Goal: Task Accomplishment & Management: Manage account settings

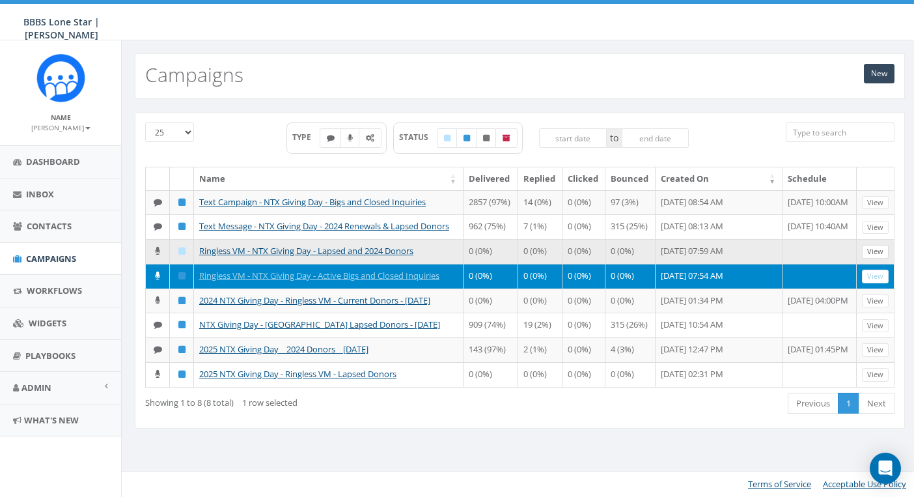
click at [874, 258] on link "View" at bounding box center [875, 252] width 27 height 14
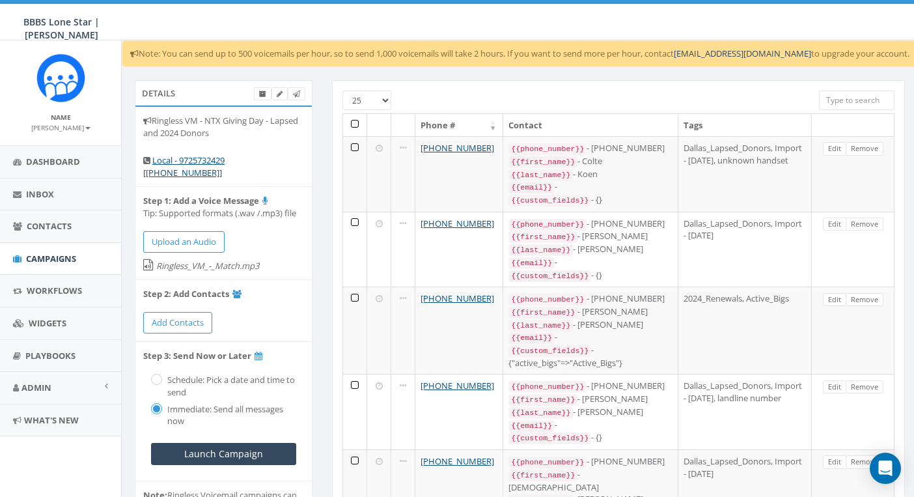
click at [55, 257] on span "Campaigns" at bounding box center [51, 259] width 50 height 12
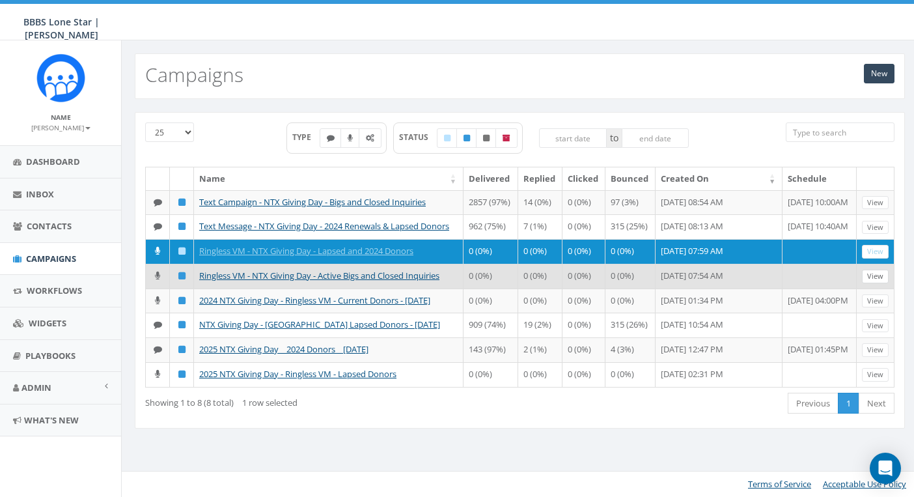
click at [878, 283] on link "View" at bounding box center [875, 277] width 27 height 14
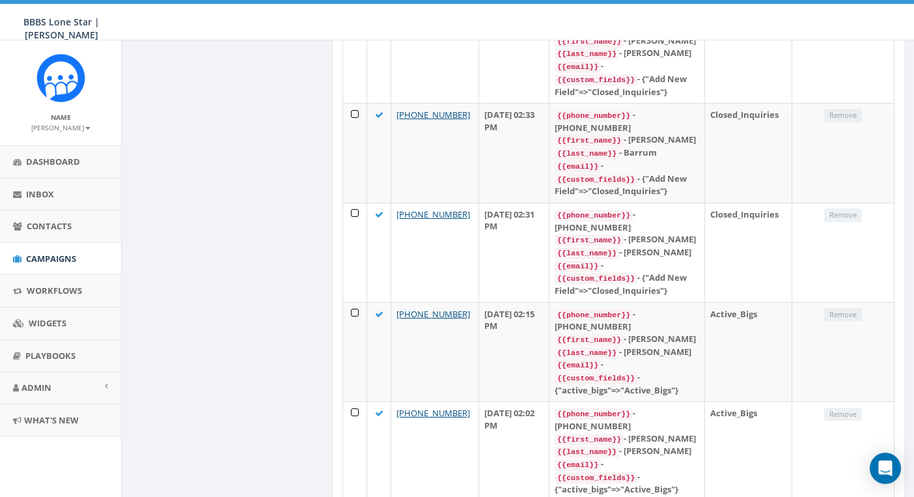
scroll to position [1865, 0]
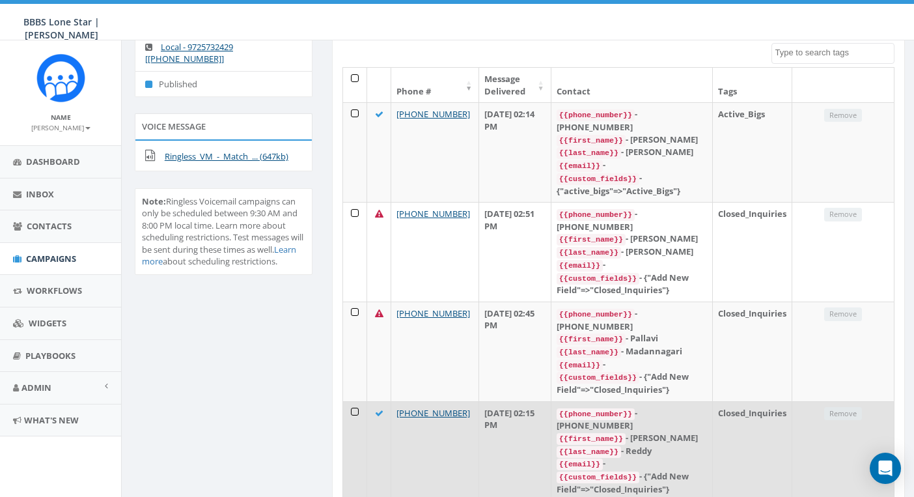
scroll to position [0, 0]
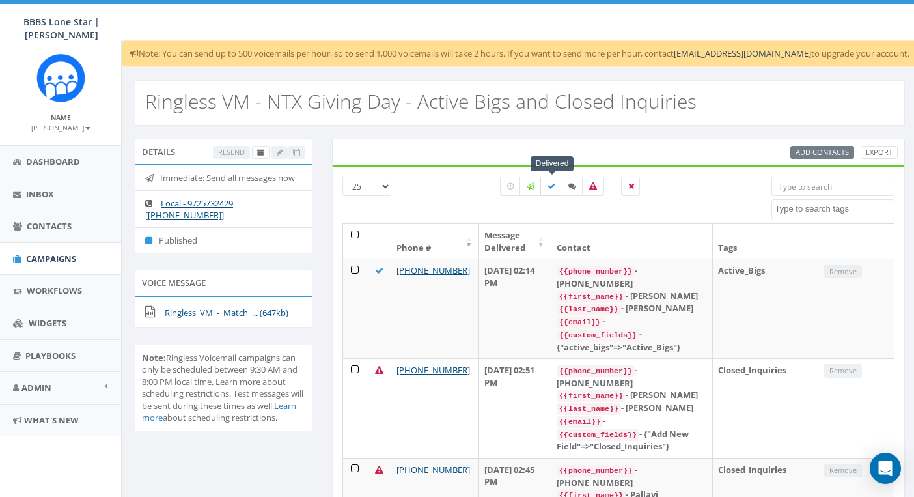
click at [557, 186] on label at bounding box center [551, 186] width 22 height 20
checkbox input "true"
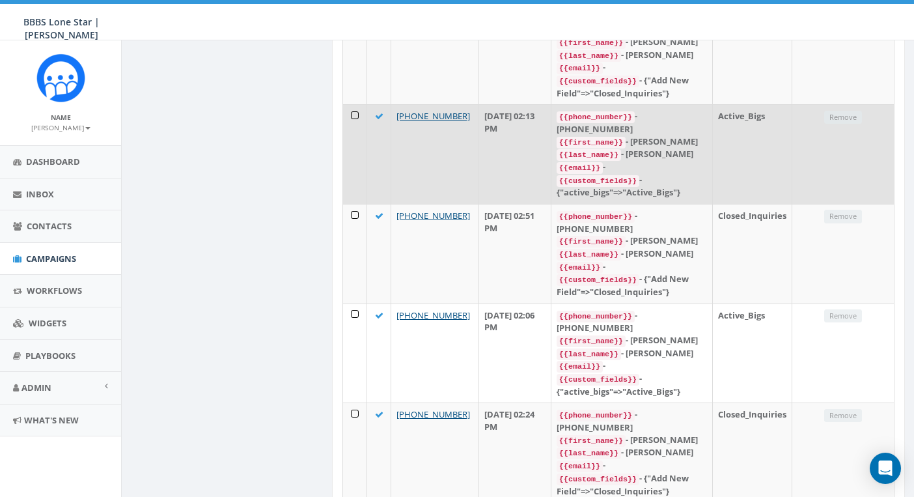
scroll to position [1865, 0]
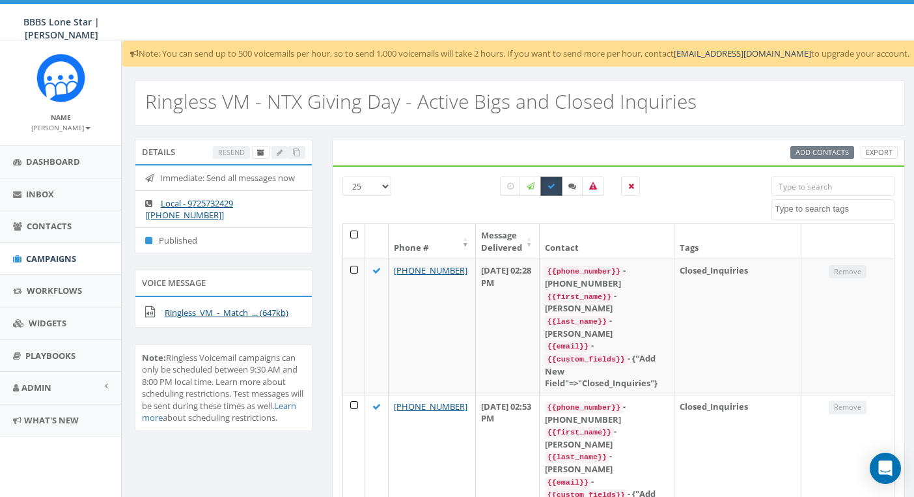
scroll to position [3, 0]
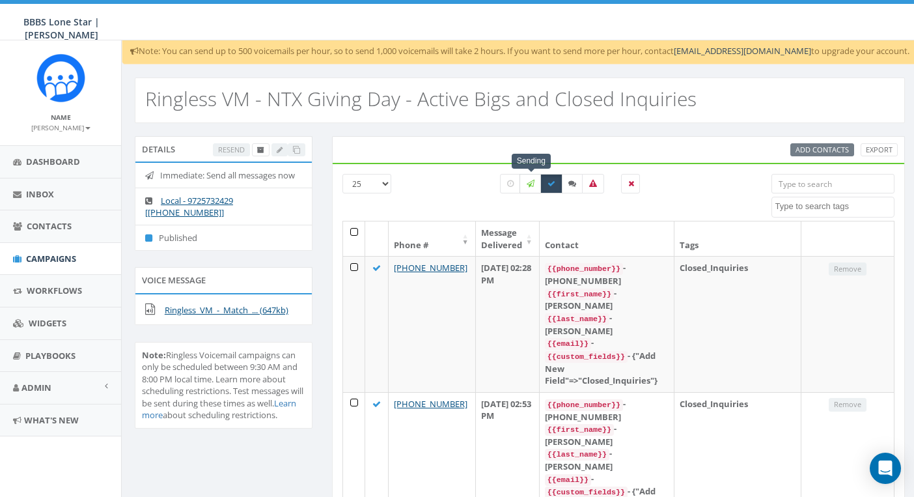
click at [535, 181] on icon at bounding box center [531, 184] width 8 height 8
checkbox input "true"
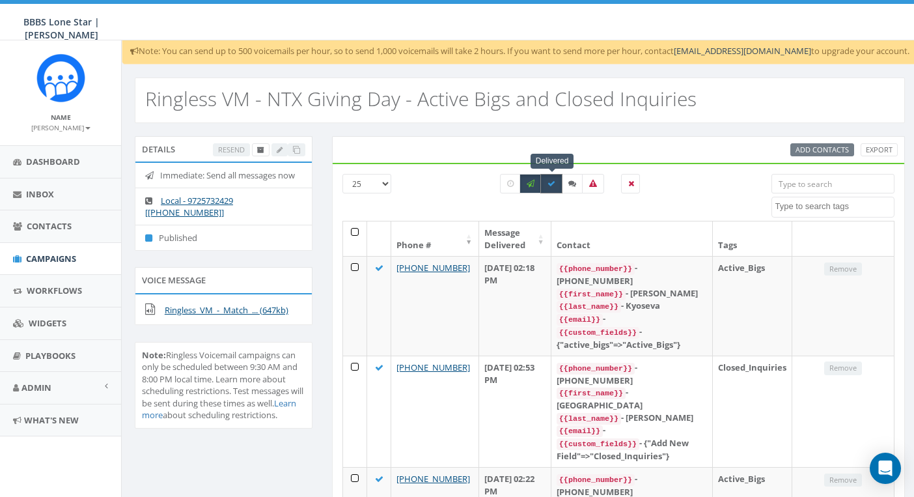
click at [549, 184] on icon at bounding box center [552, 184] width 8 height 8
checkbox input "false"
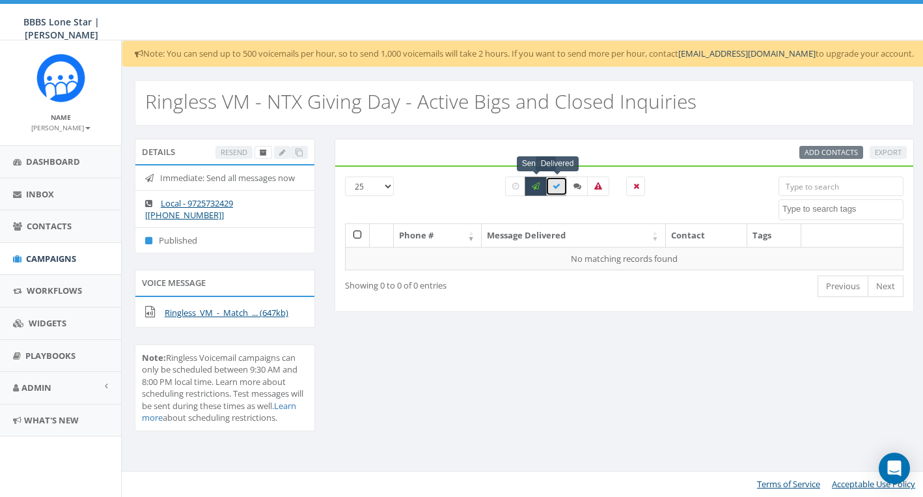
click at [538, 184] on icon at bounding box center [536, 186] width 8 height 8
checkbox input "false"
click at [559, 184] on icon at bounding box center [557, 186] width 8 height 8
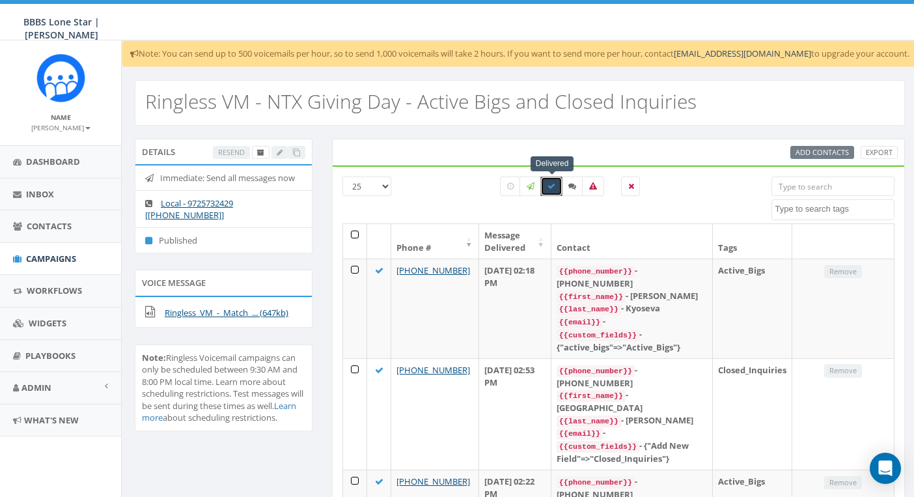
click at [552, 190] on label at bounding box center [551, 186] width 22 height 20
checkbox input "false"
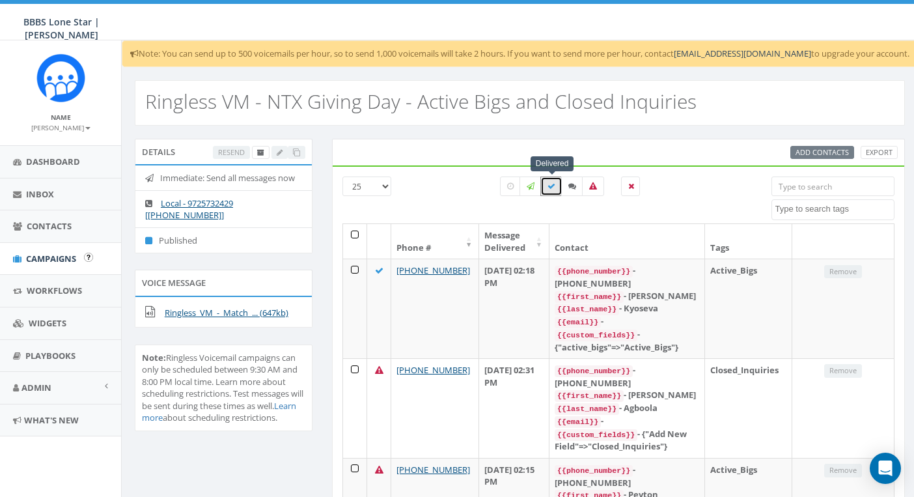
click at [59, 259] on span "Campaigns" at bounding box center [51, 259] width 50 height 12
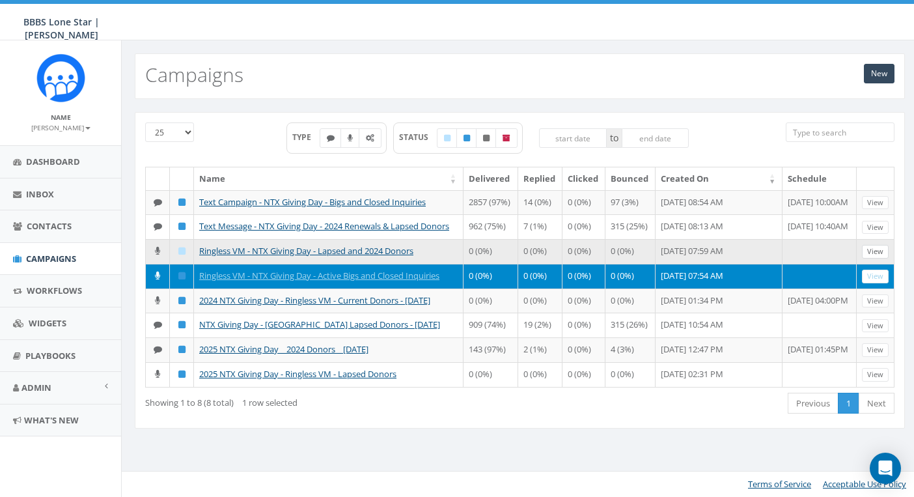
click at [880, 258] on link "View" at bounding box center [875, 252] width 27 height 14
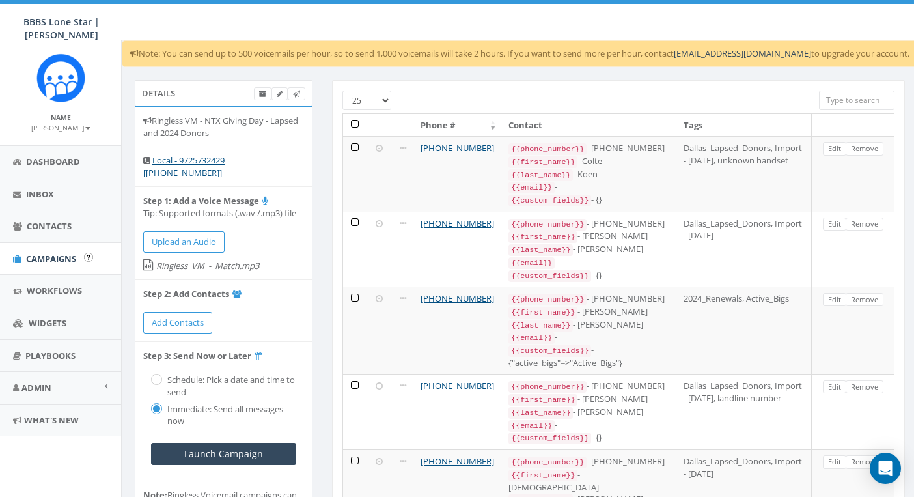
click at [39, 263] on link "Campaigns" at bounding box center [60, 259] width 121 height 32
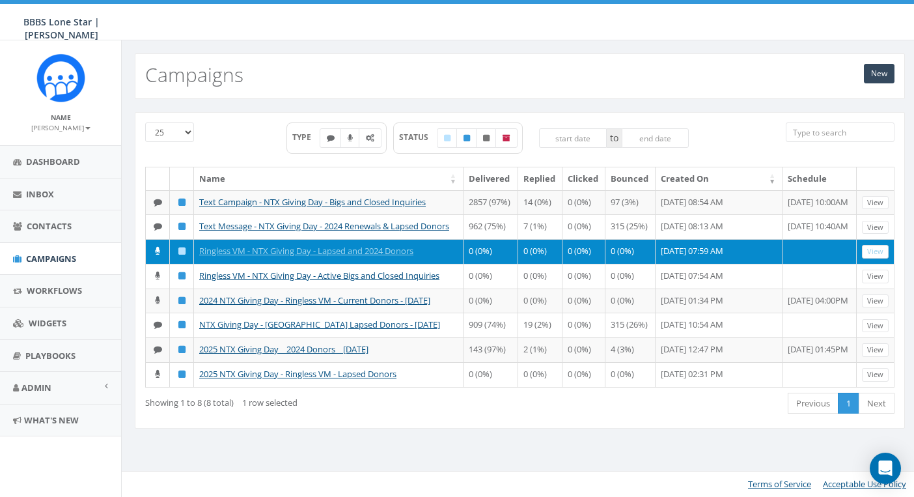
click at [876, 258] on link "View" at bounding box center [875, 252] width 27 height 14
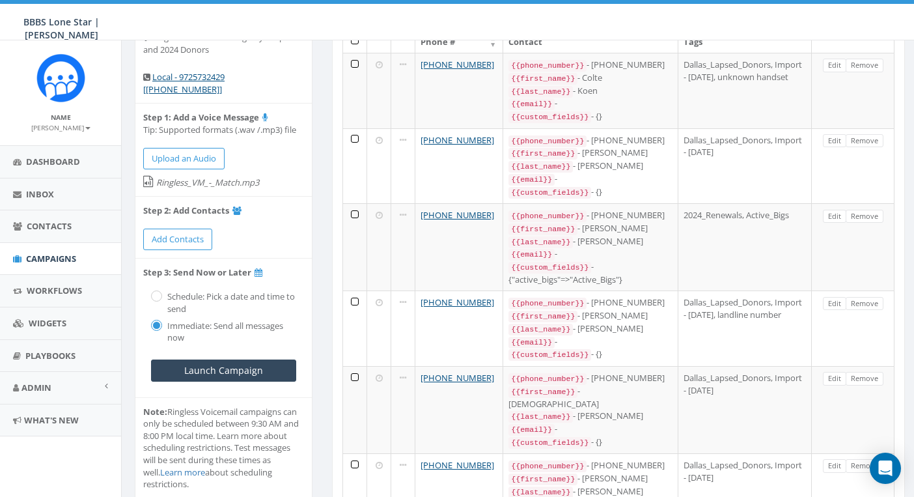
scroll to position [173, 0]
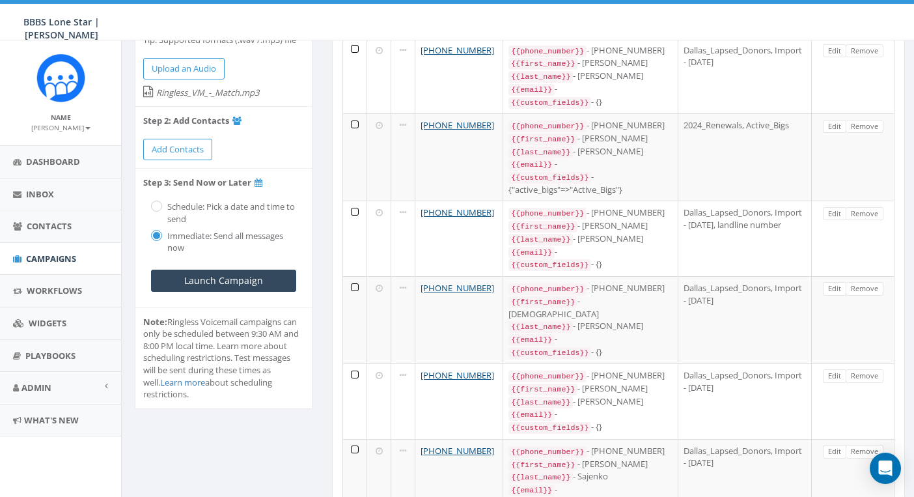
click at [55, 257] on span "Campaigns" at bounding box center [51, 259] width 50 height 12
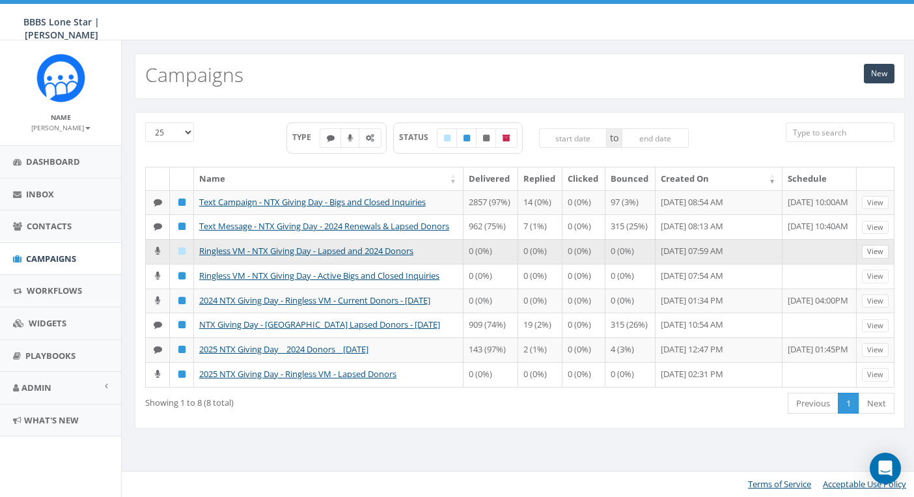
click at [871, 258] on link "View" at bounding box center [875, 252] width 27 height 14
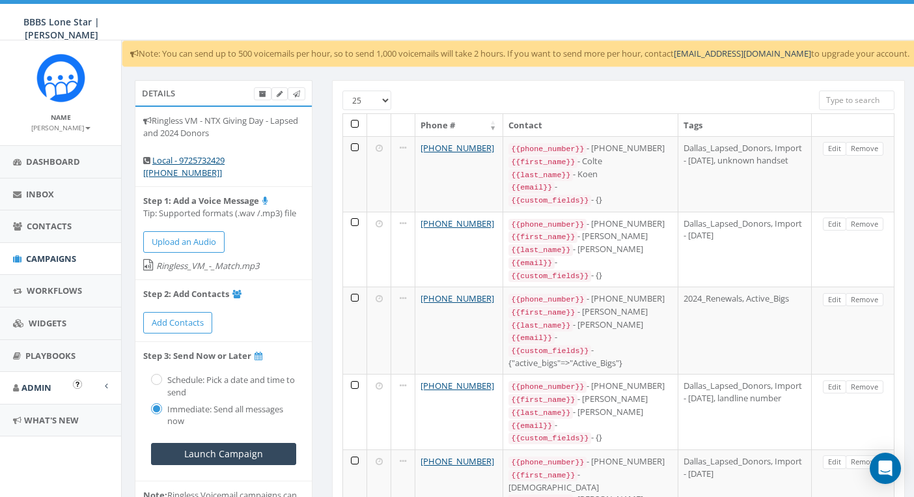
click at [51, 387] on span "Admin" at bounding box center [36, 388] width 30 height 12
click at [53, 411] on link "Account" at bounding box center [60, 416] width 121 height 25
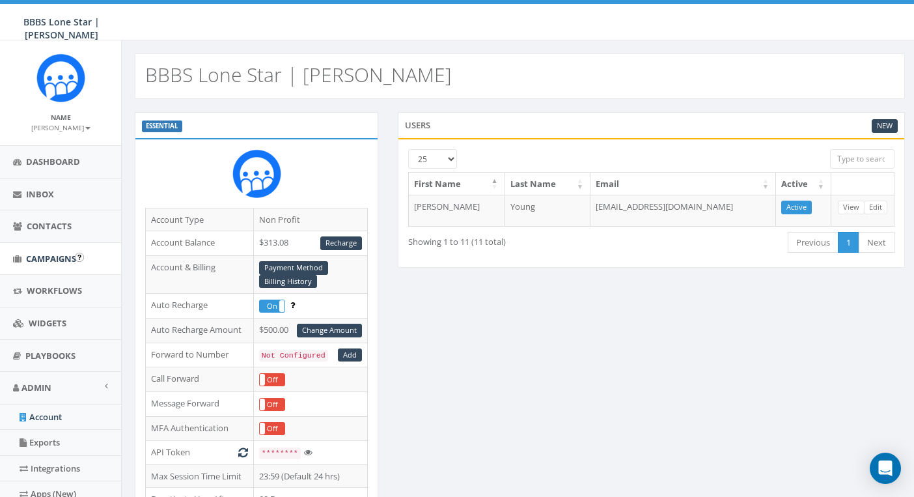
click at [49, 260] on span "Campaigns" at bounding box center [51, 259] width 50 height 12
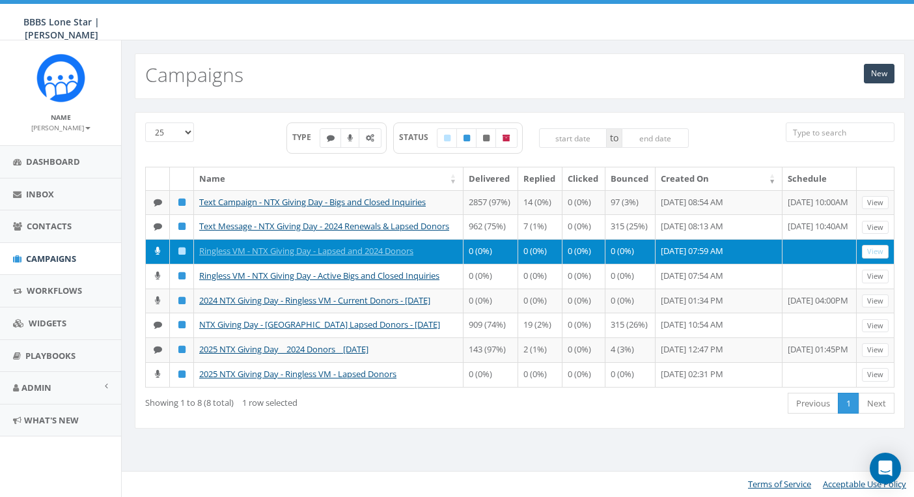
click at [876, 258] on link "View" at bounding box center [875, 252] width 27 height 14
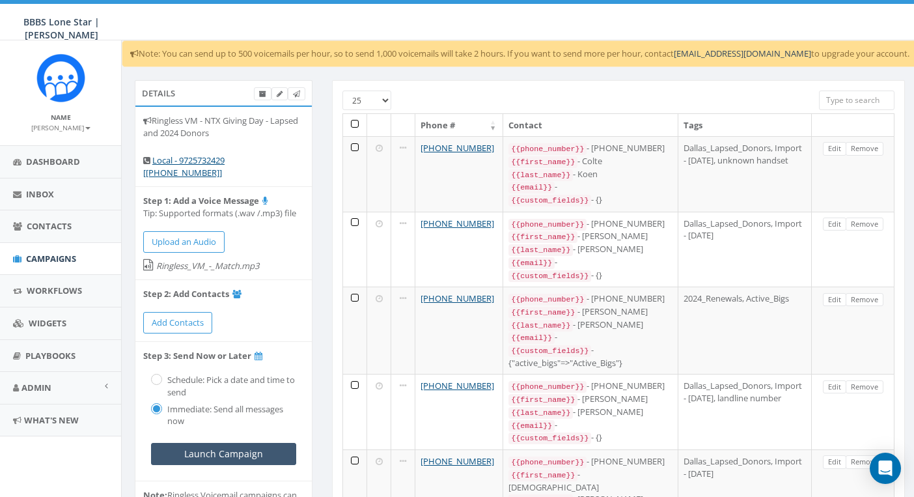
click at [225, 443] on input "Launch Campaign" at bounding box center [223, 454] width 145 height 22
click at [48, 256] on span "Campaigns" at bounding box center [51, 259] width 50 height 12
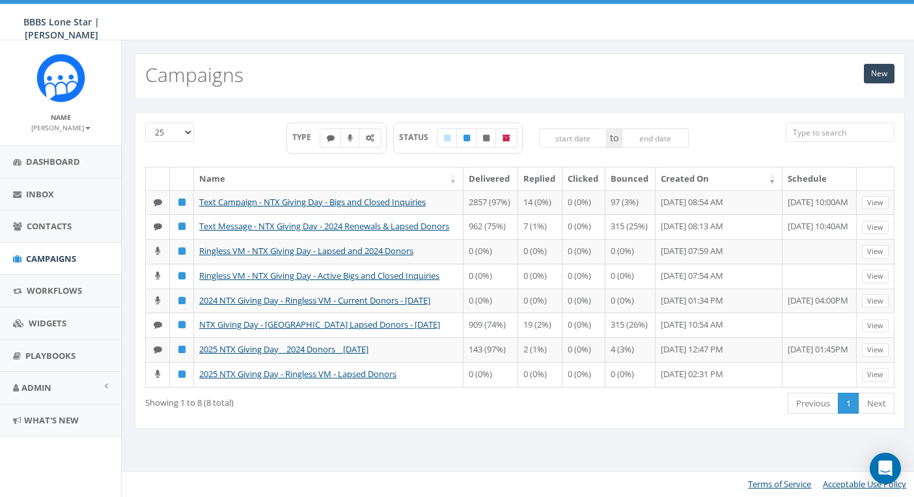
click at [496, 69] on div "New Campaigns" at bounding box center [520, 76] width 770 height 46
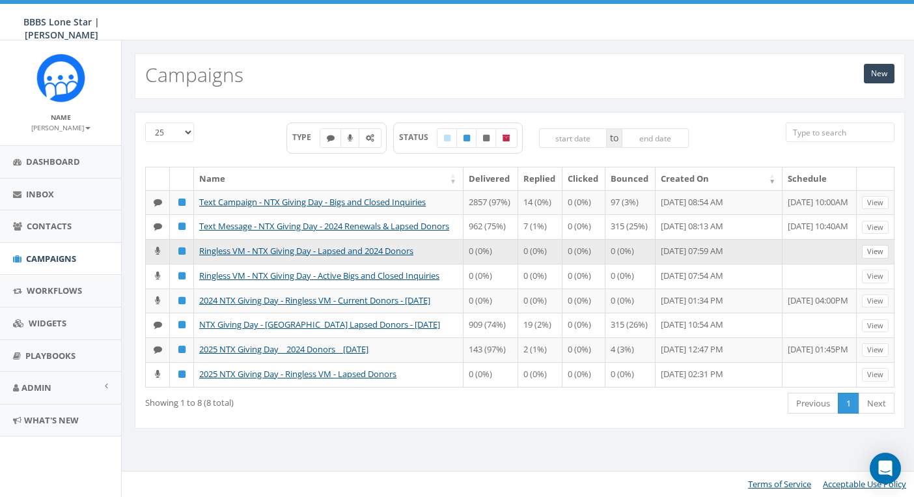
click at [879, 258] on link "View" at bounding box center [875, 252] width 27 height 14
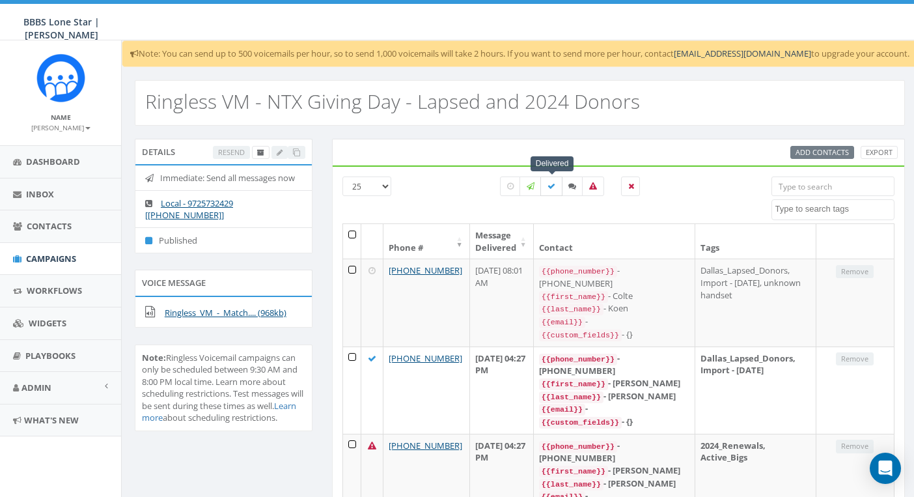
click at [548, 188] on icon at bounding box center [552, 186] width 8 height 8
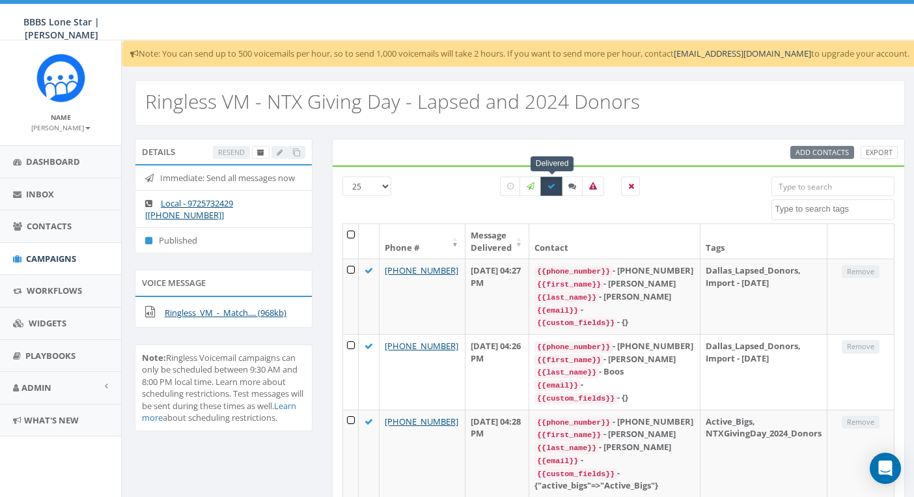
click at [556, 185] on label at bounding box center [551, 186] width 22 height 20
checkbox input "false"
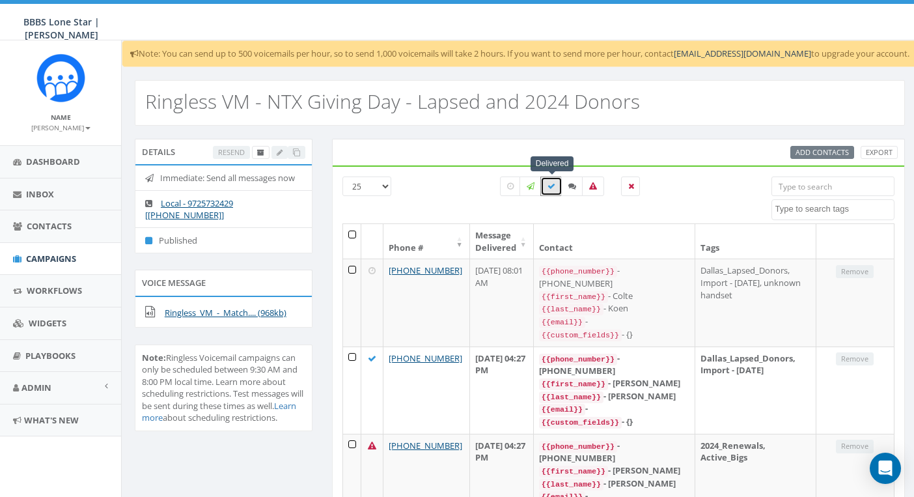
click at [432, 201] on div "Delivered All 0 contact(s) on current page All 82 contact(s) filtered" at bounding box center [570, 199] width 381 height 47
click at [55, 162] on span "Dashboard" at bounding box center [53, 162] width 54 height 12
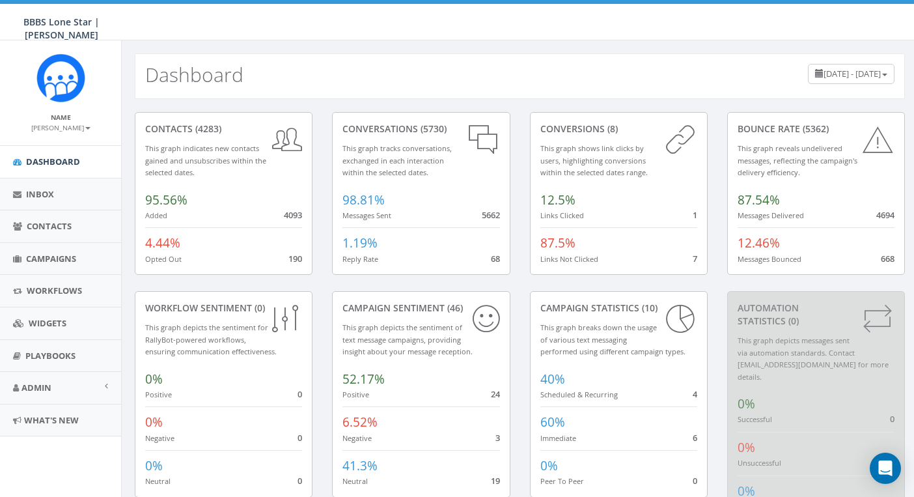
scroll to position [40, 0]
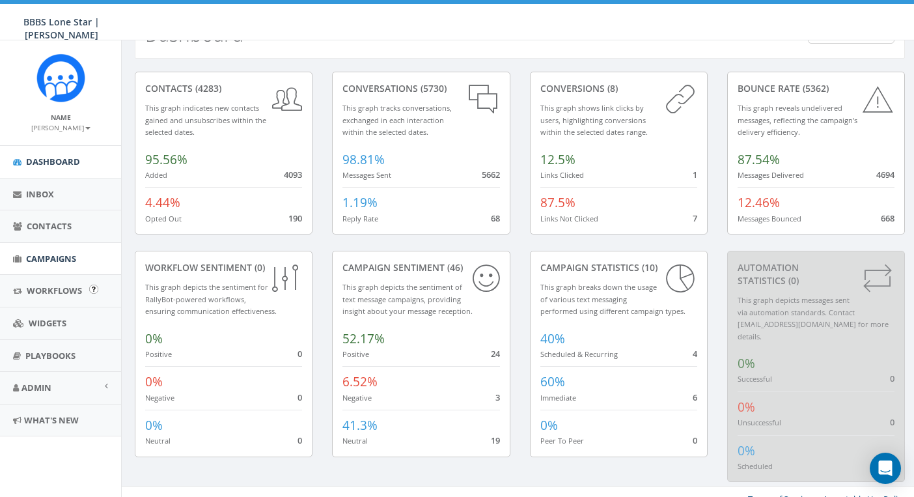
click at [52, 258] on span "Campaigns" at bounding box center [51, 259] width 50 height 12
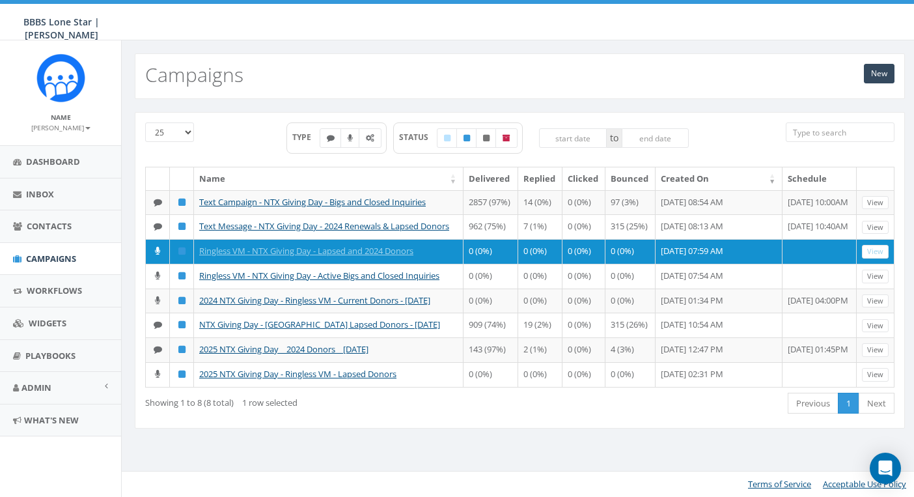
click at [332, 72] on div "New Campaigns" at bounding box center [520, 76] width 770 height 46
click at [57, 191] on link "Inbox" at bounding box center [60, 194] width 121 height 32
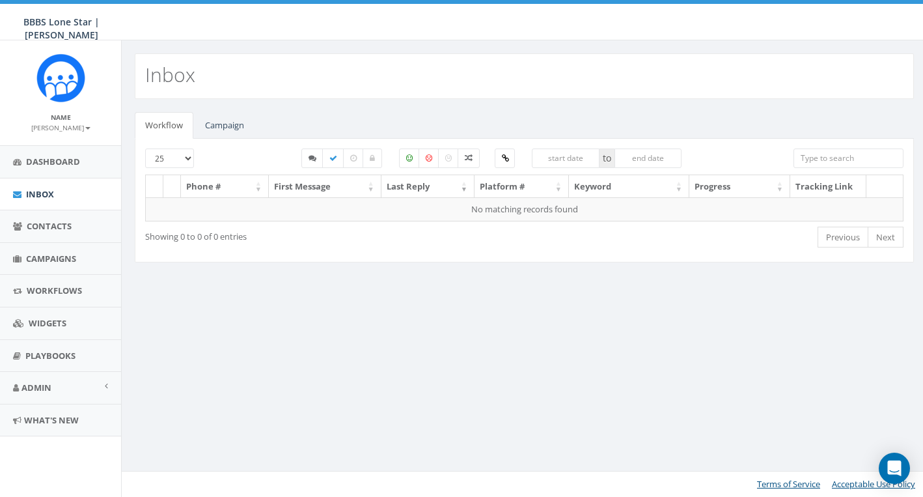
select select
click at [234, 128] on link "Campaign" at bounding box center [225, 125] width 60 height 27
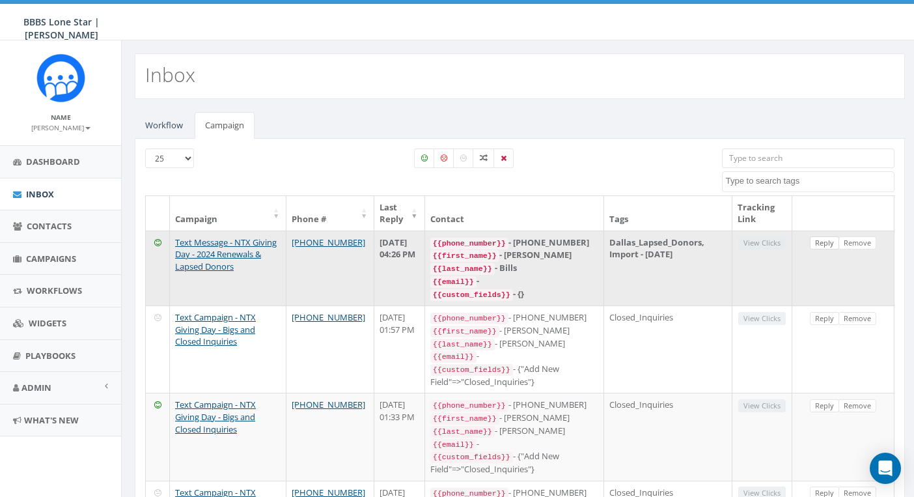
click at [822, 243] on link "Reply" at bounding box center [824, 243] width 29 height 14
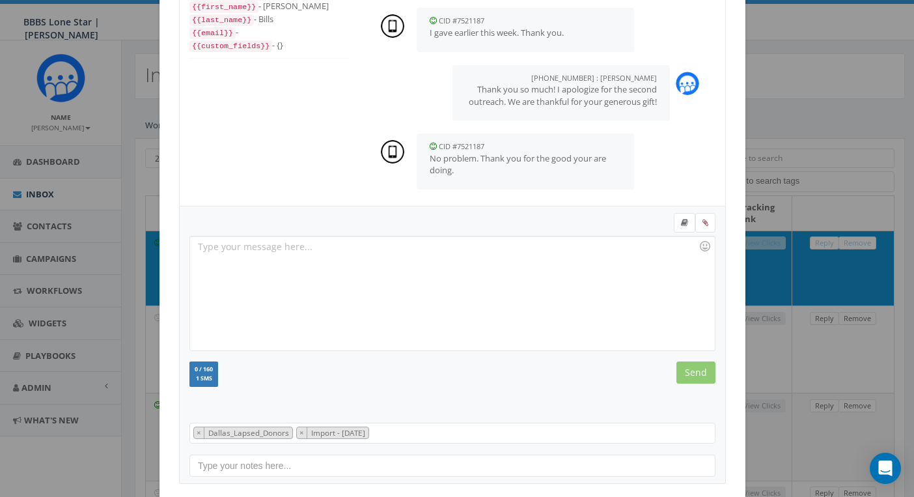
scroll to position [152, 0]
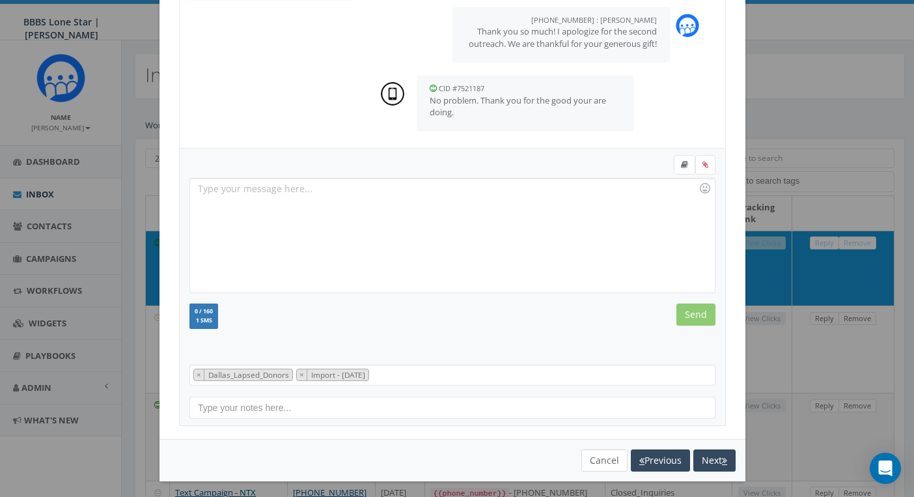
click at [604, 456] on button "Cancel" at bounding box center [604, 460] width 46 height 22
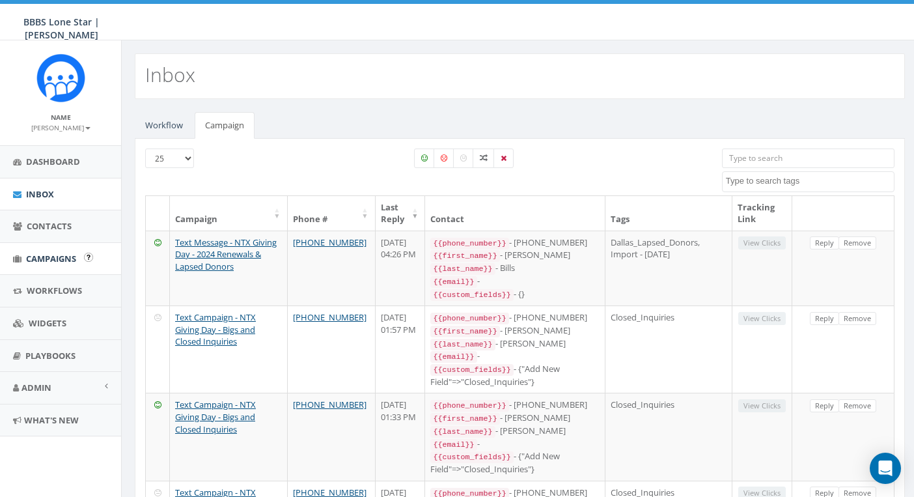
click at [55, 254] on span "Campaigns" at bounding box center [51, 259] width 50 height 12
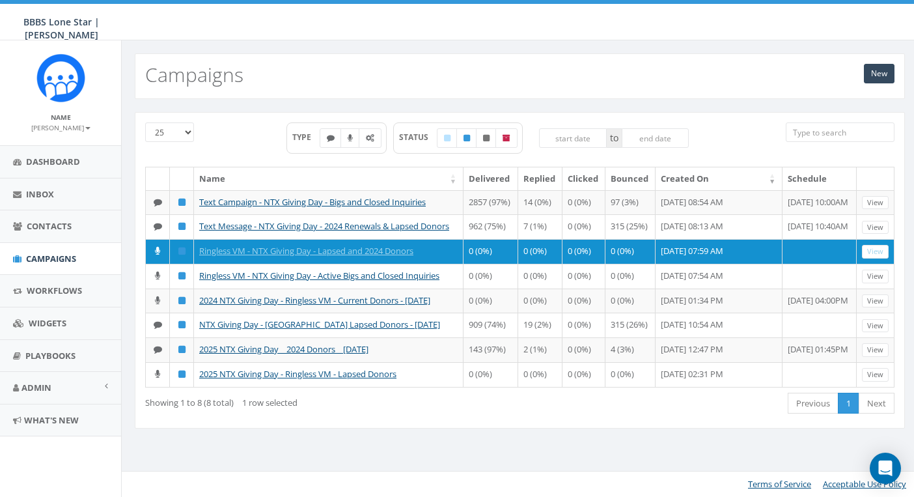
click at [251, 127] on div "TYPE STATUS to" at bounding box center [487, 144] width 577 height 44
click at [656, 72] on div "New Campaigns" at bounding box center [520, 76] width 770 height 46
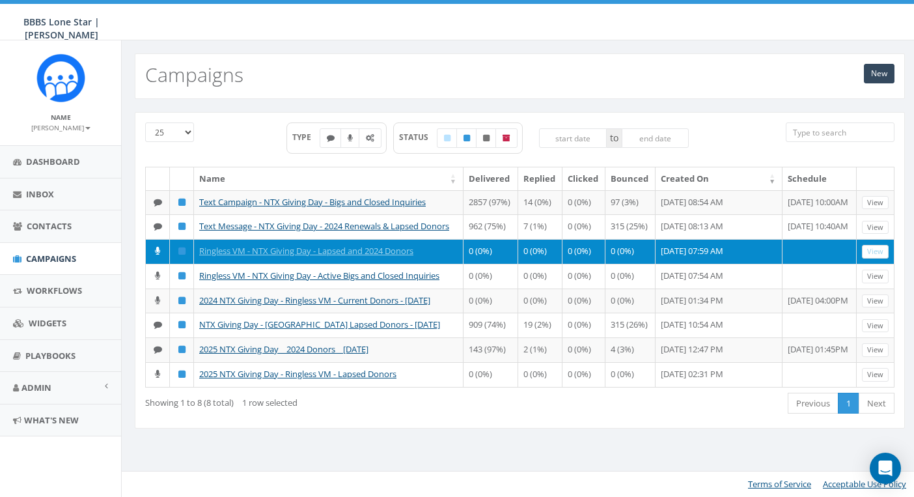
click at [881, 258] on link "View" at bounding box center [875, 252] width 27 height 14
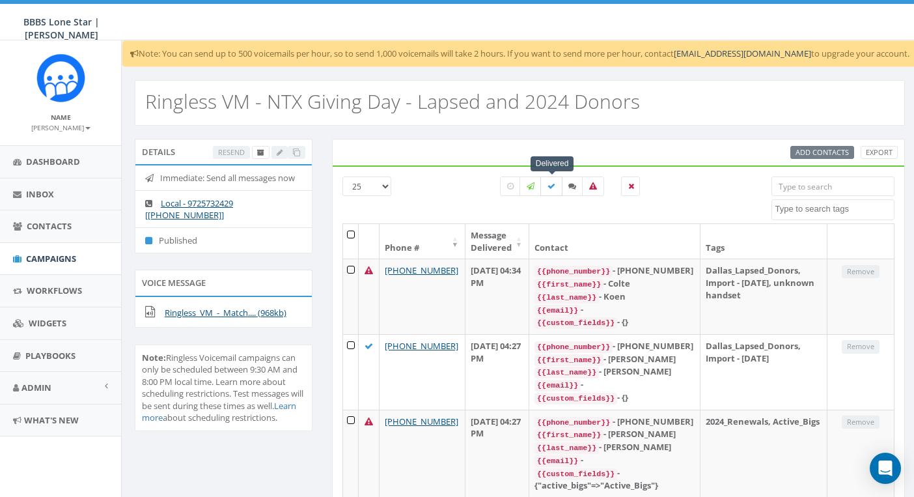
click at [551, 188] on icon at bounding box center [552, 186] width 8 height 8
checkbox input "true"
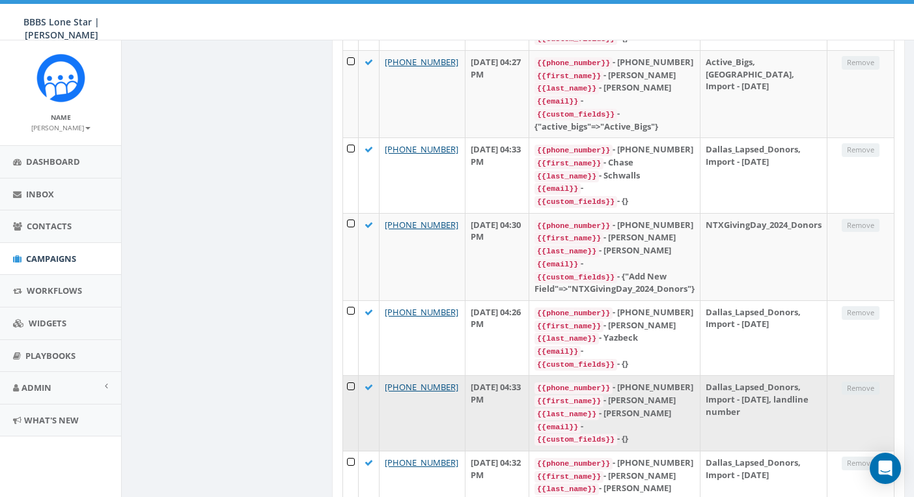
scroll to position [1654, 0]
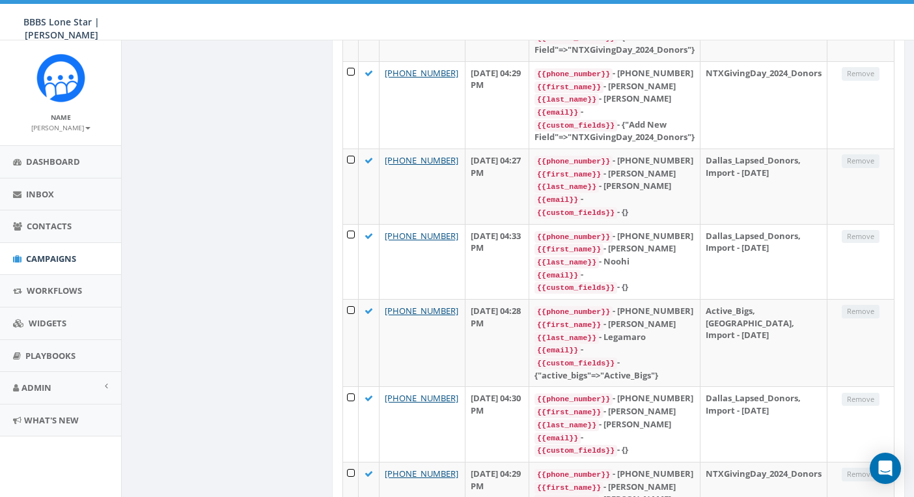
scroll to position [1678, 0]
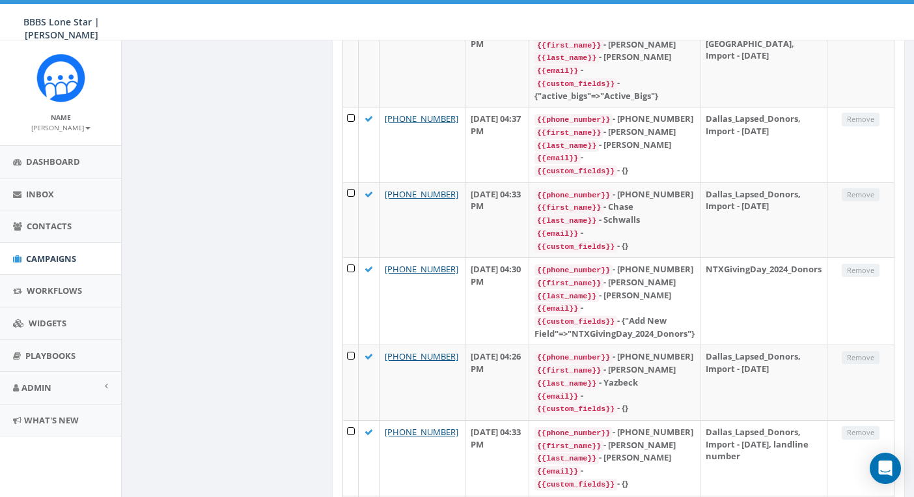
scroll to position [0, 0]
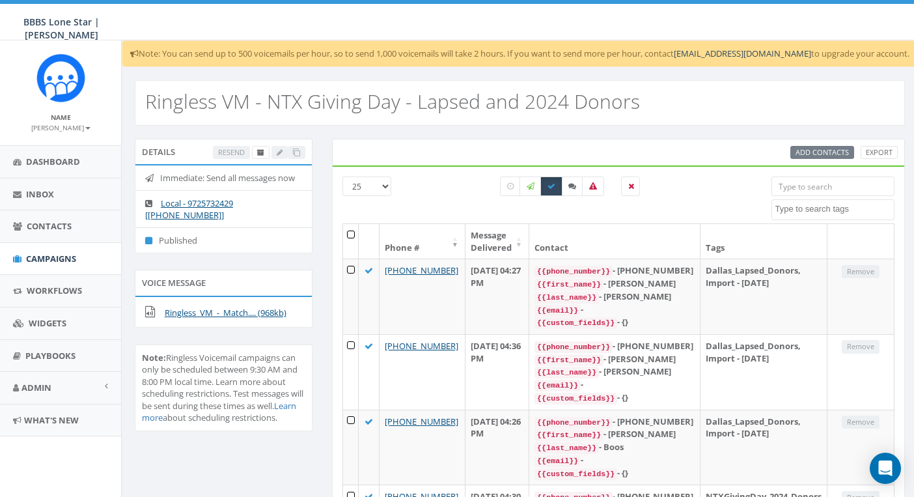
click at [128, 109] on div "Ringless VM - NTX Giving Day - Lapsed and 2024 Donors" at bounding box center [520, 96] width 796 height 59
click at [42, 259] on span "Campaigns" at bounding box center [51, 259] width 50 height 12
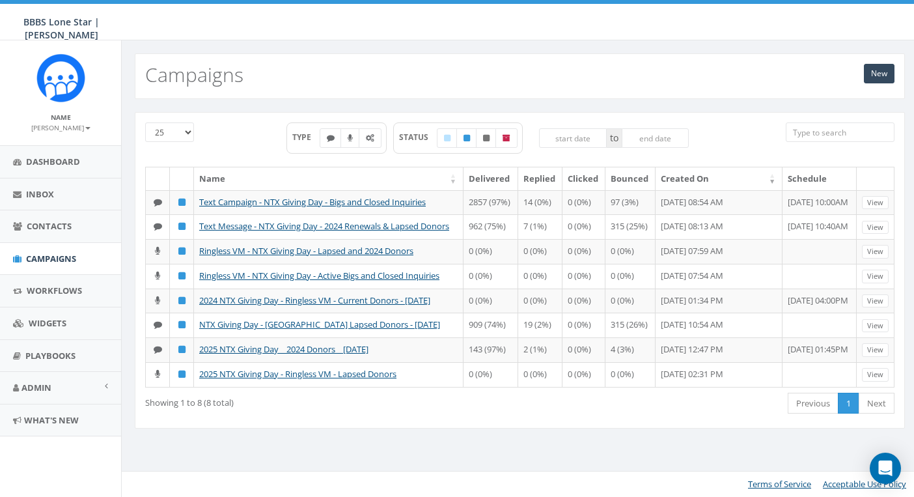
click at [253, 76] on div "New Campaigns" at bounding box center [520, 76] width 770 height 46
